Goal: Task Accomplishment & Management: Manage account settings

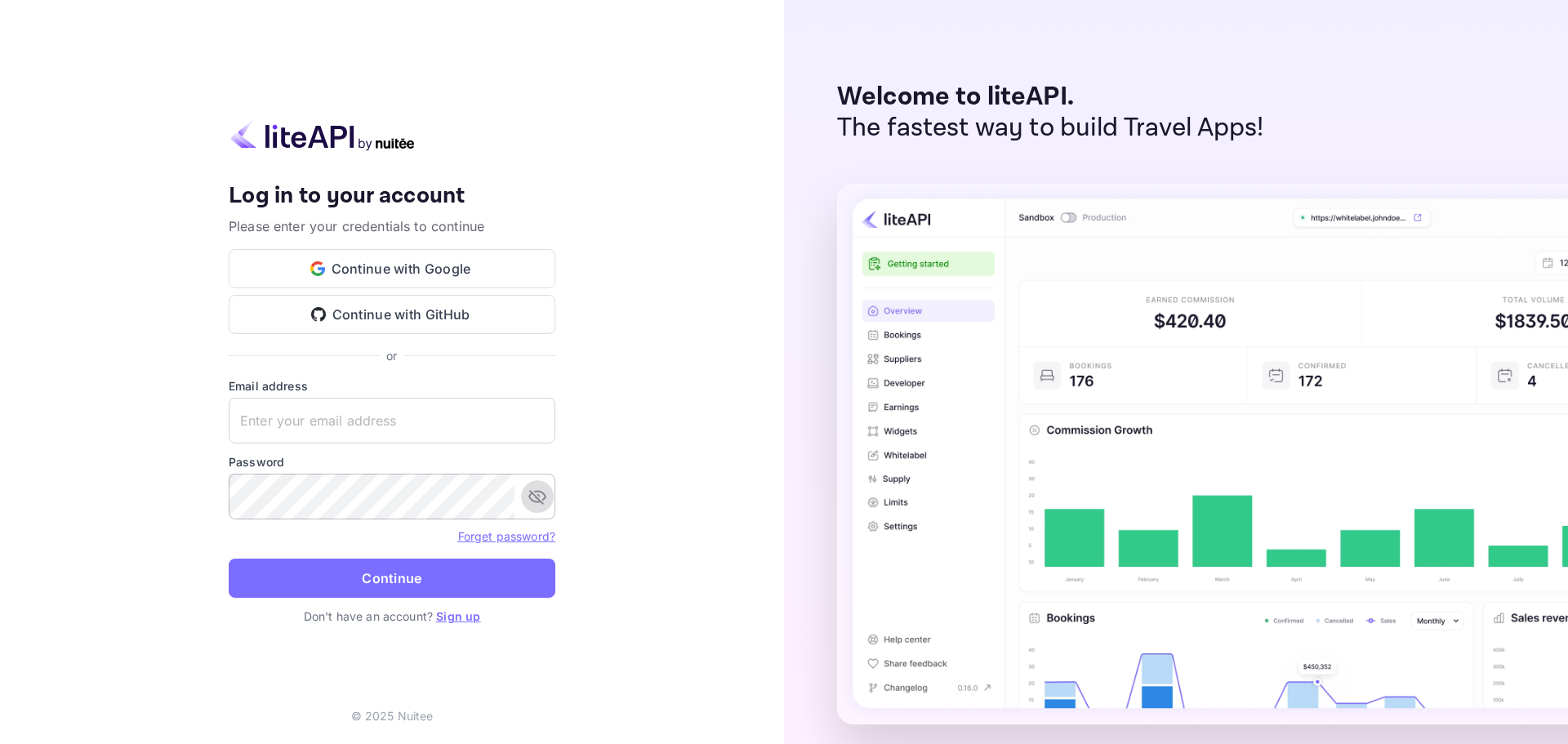
click at [538, 490] on icon "toggle password visibility" at bounding box center [538, 497] width 18 height 15
click at [110, 332] on div "Your account has been created successfully, a confirmation link has been sent t…" at bounding box center [392, 372] width 784 height 744
click at [299, 428] on input "text" at bounding box center [392, 421] width 326 height 46
paste input "[EMAIL_ADDRESS][DOMAIN_NAME]"
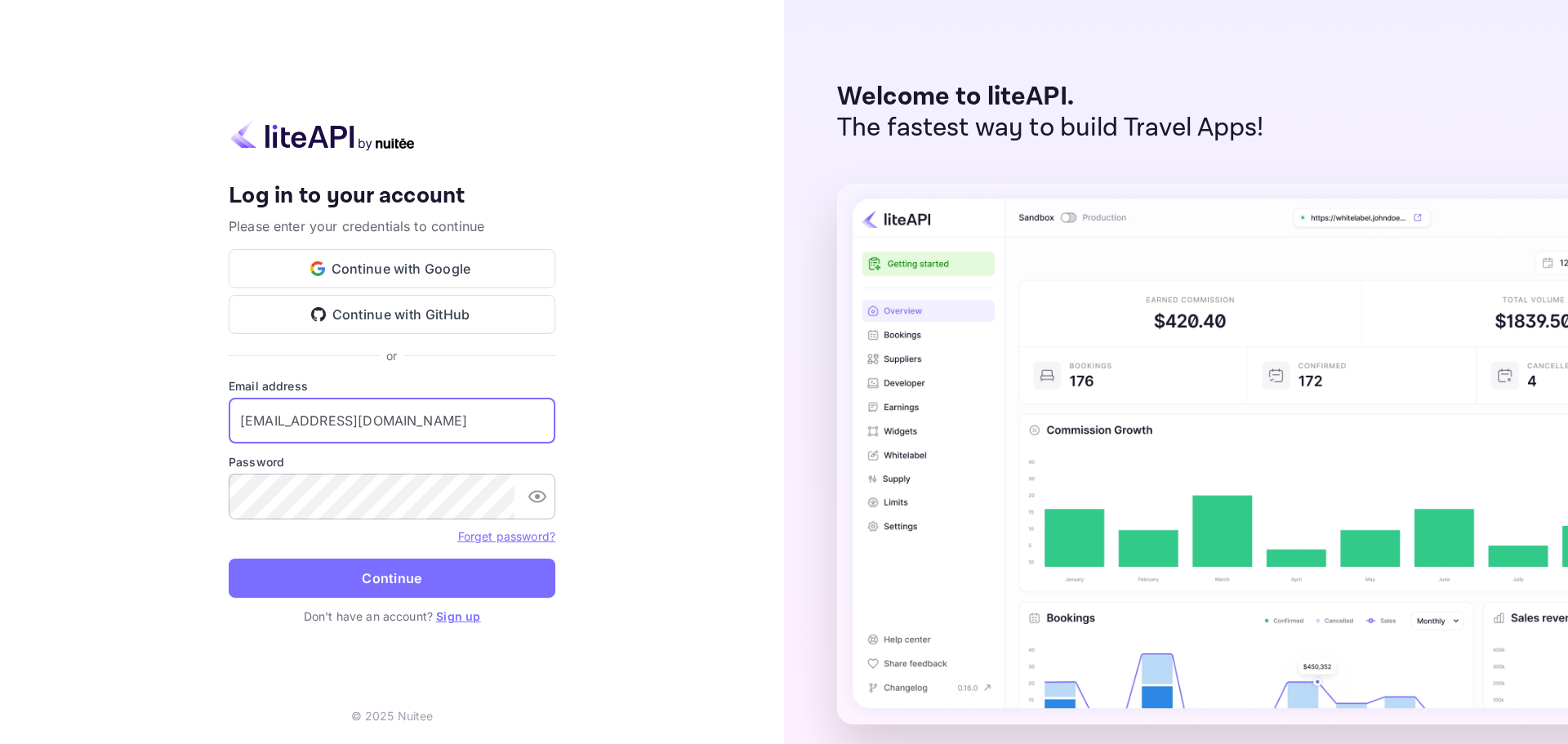
type input "[EMAIL_ADDRESS][DOMAIN_NAME]"
click at [96, 509] on div "Your account has been created successfully, a confirmation link has been sent t…" at bounding box center [392, 372] width 784 height 744
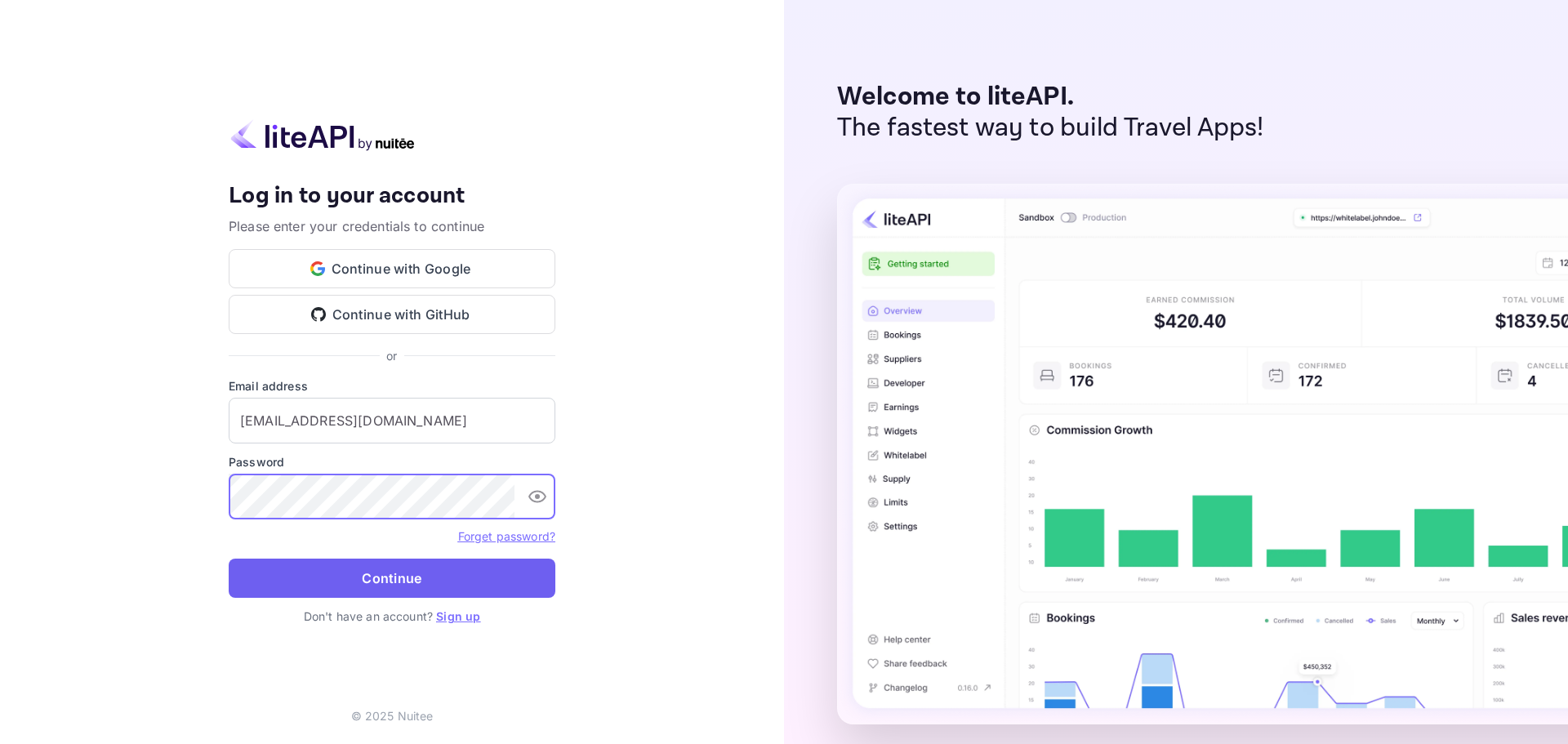
click at [260, 595] on button "Continue" at bounding box center [392, 578] width 326 height 39
